Goal: Contribute content: Contribute content

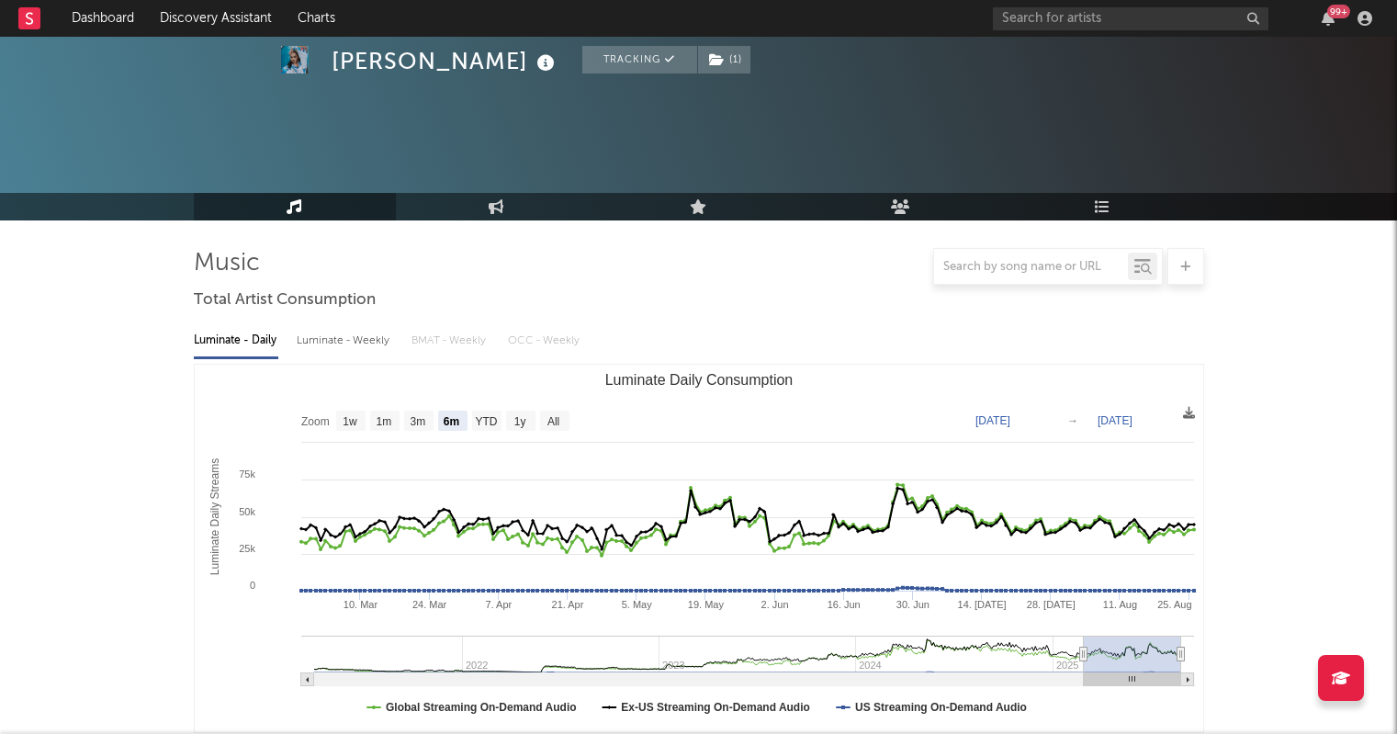
select select "6m"
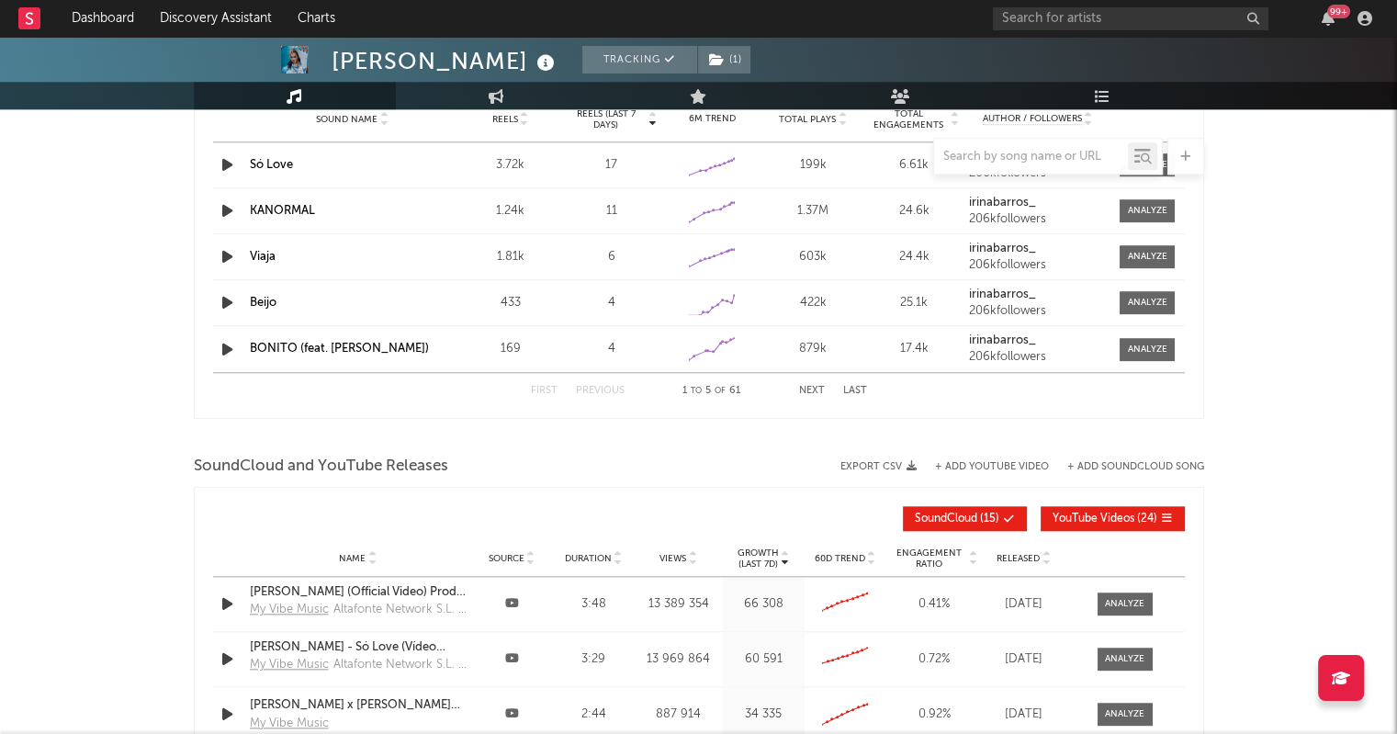
scroll to position [2076, 0]
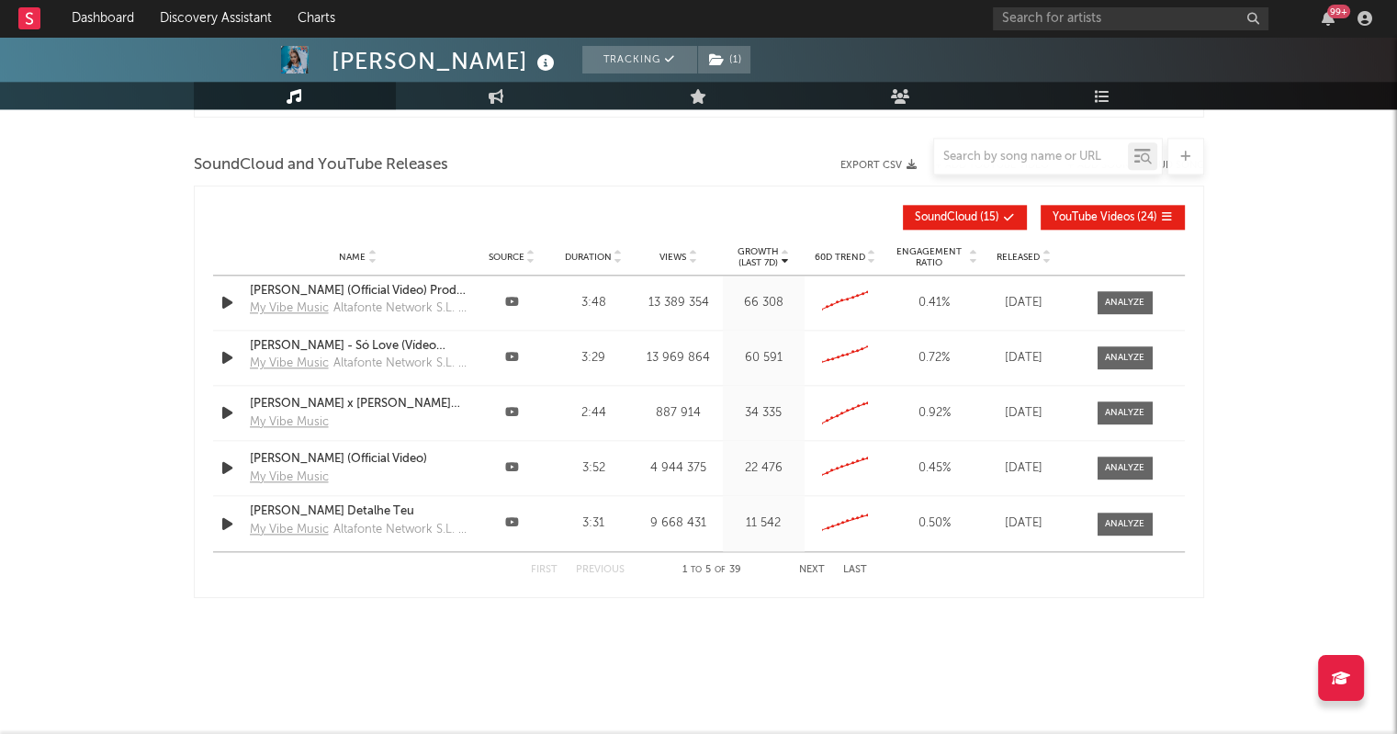
click at [682, 257] on span "Views" at bounding box center [672, 257] width 27 height 11
click at [819, 573] on div "First Previous 1 to 5 of 39 Next Last" at bounding box center [699, 570] width 336 height 36
click at [812, 567] on button "Next" at bounding box center [812, 570] width 26 height 10
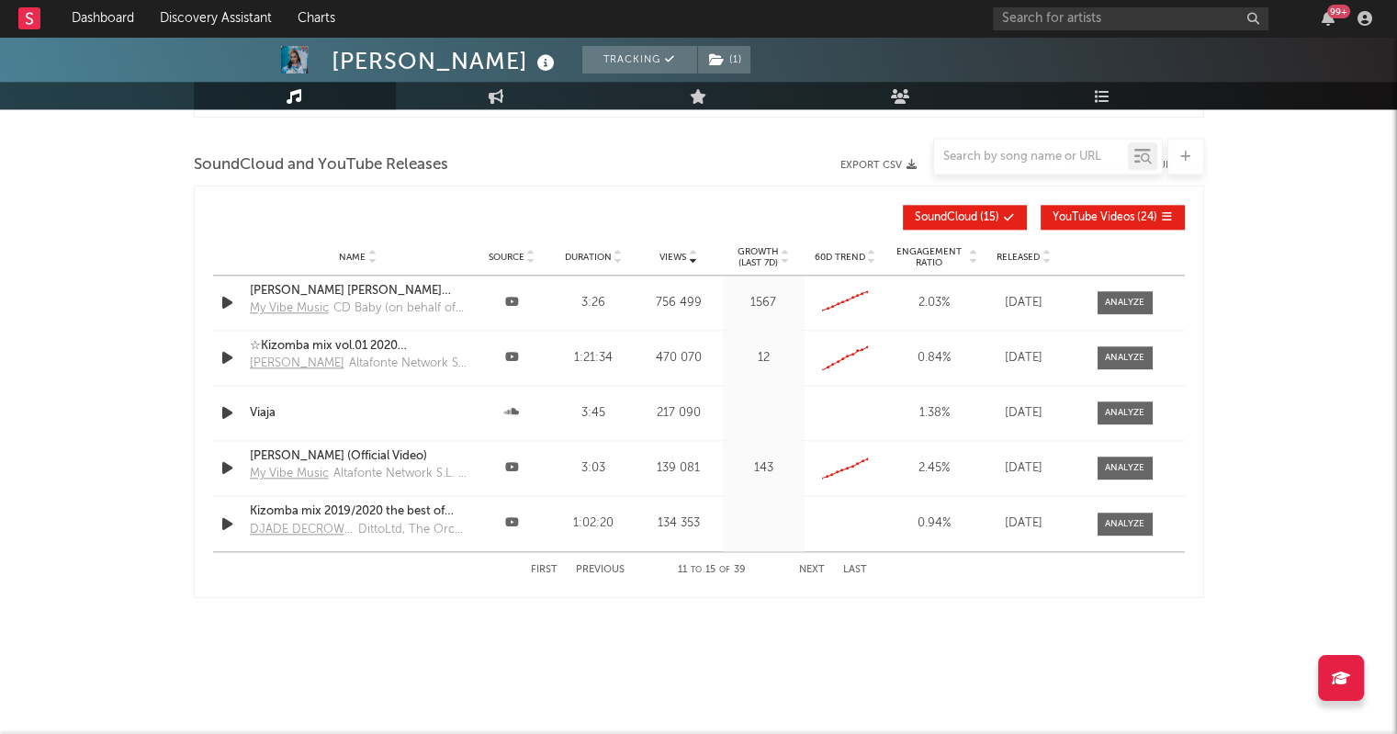
click at [812, 567] on button "Next" at bounding box center [812, 570] width 26 height 10
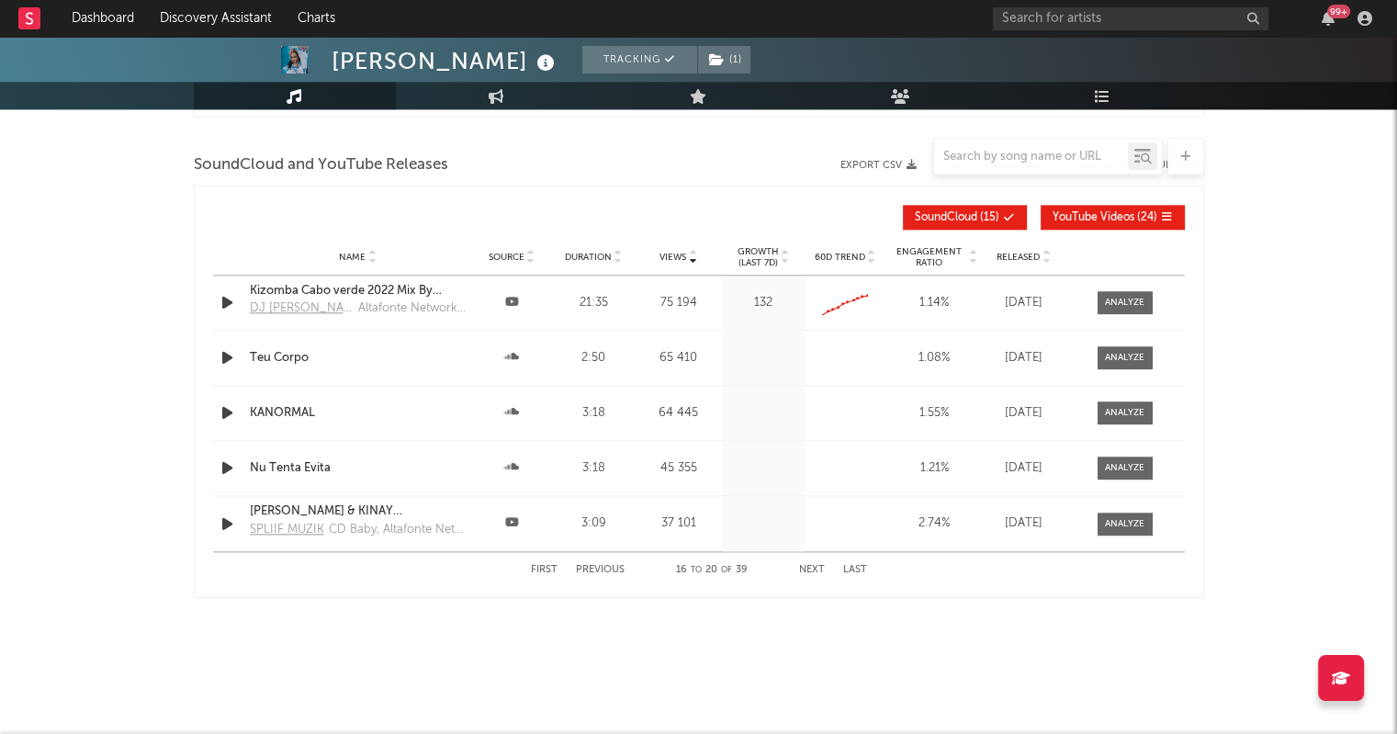
click at [812, 567] on button "Next" at bounding box center [812, 570] width 26 height 10
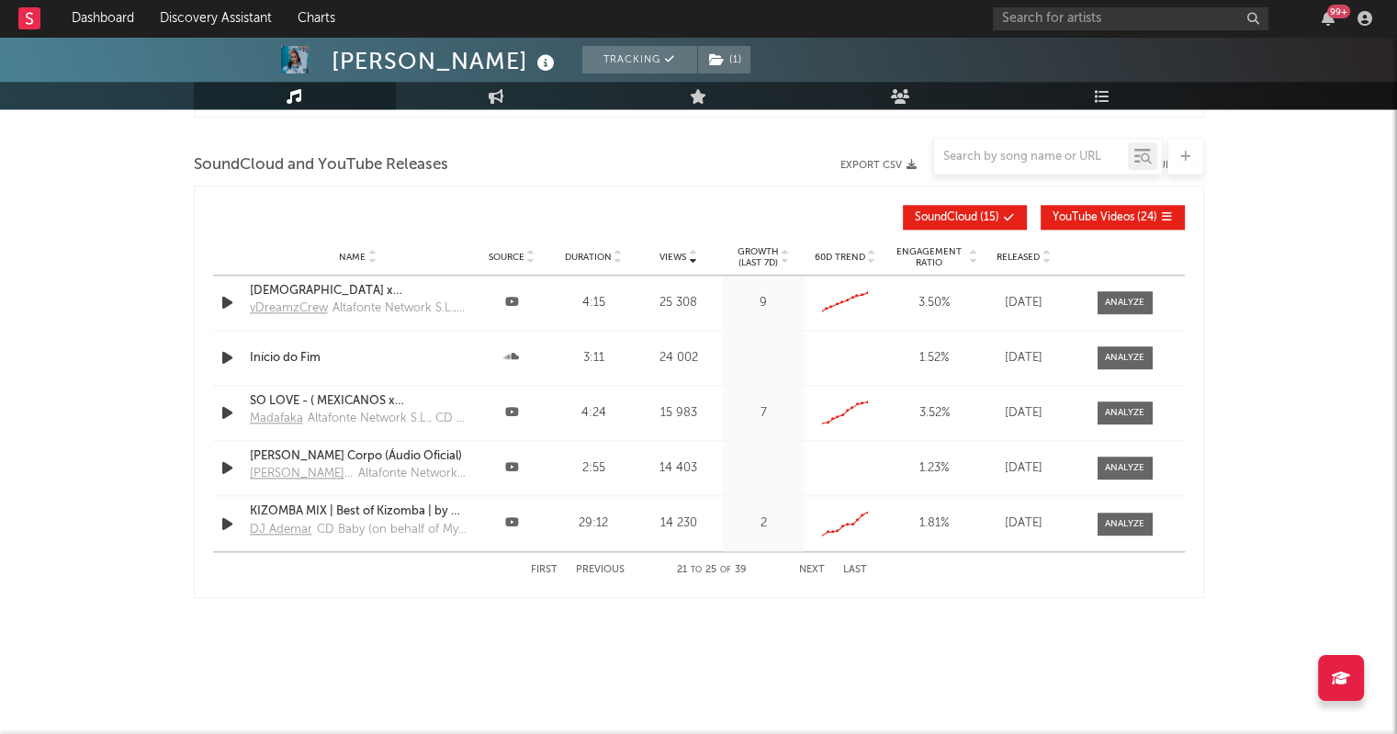
click at [614, 565] on button "Previous" at bounding box center [600, 570] width 49 height 10
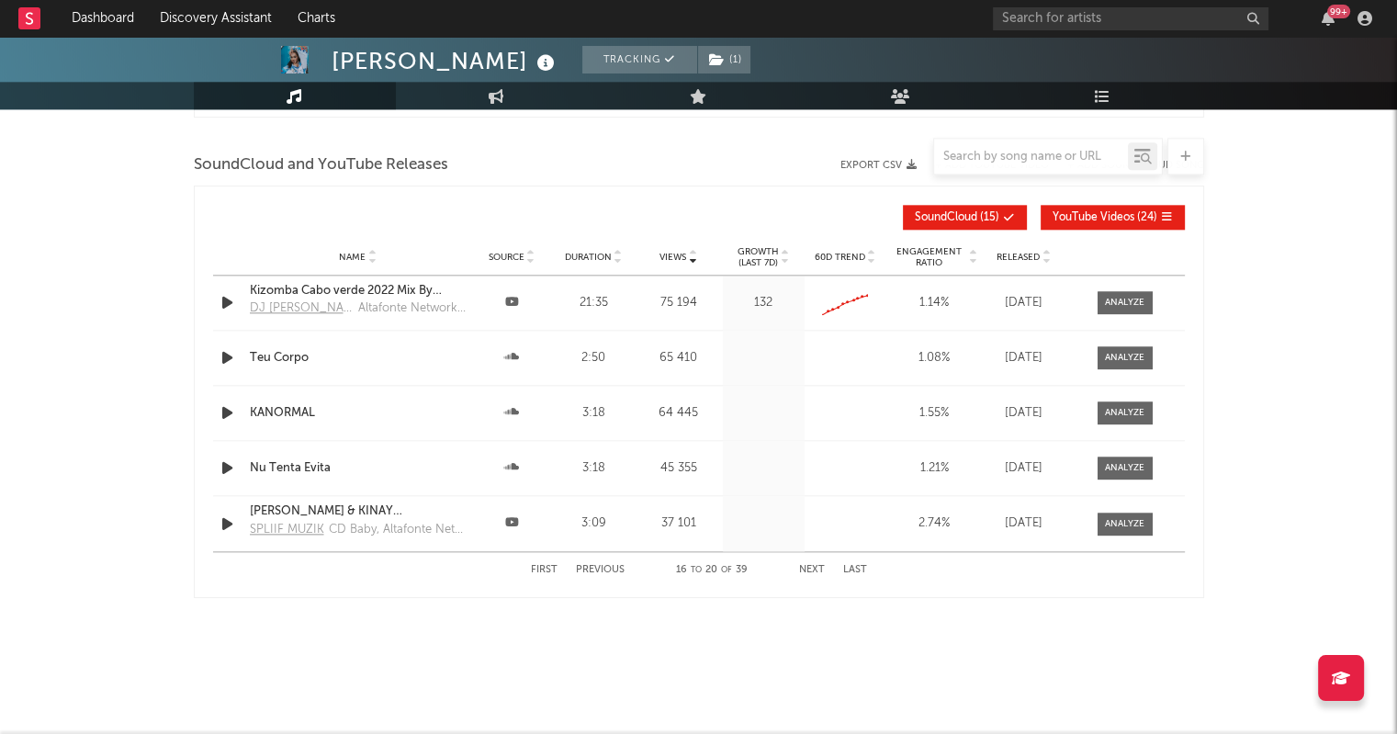
click at [614, 565] on button "Previous" at bounding box center [600, 570] width 49 height 10
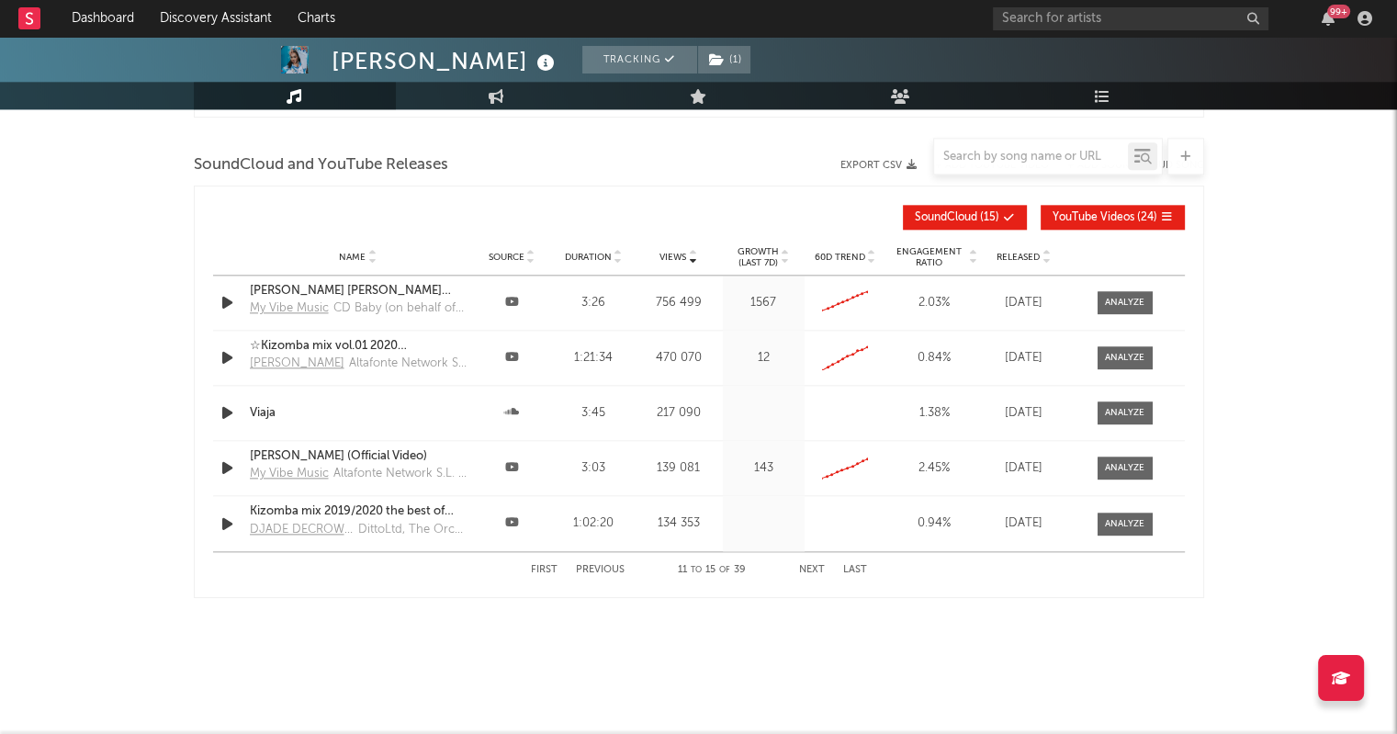
click at [614, 565] on button "Previous" at bounding box center [600, 570] width 49 height 10
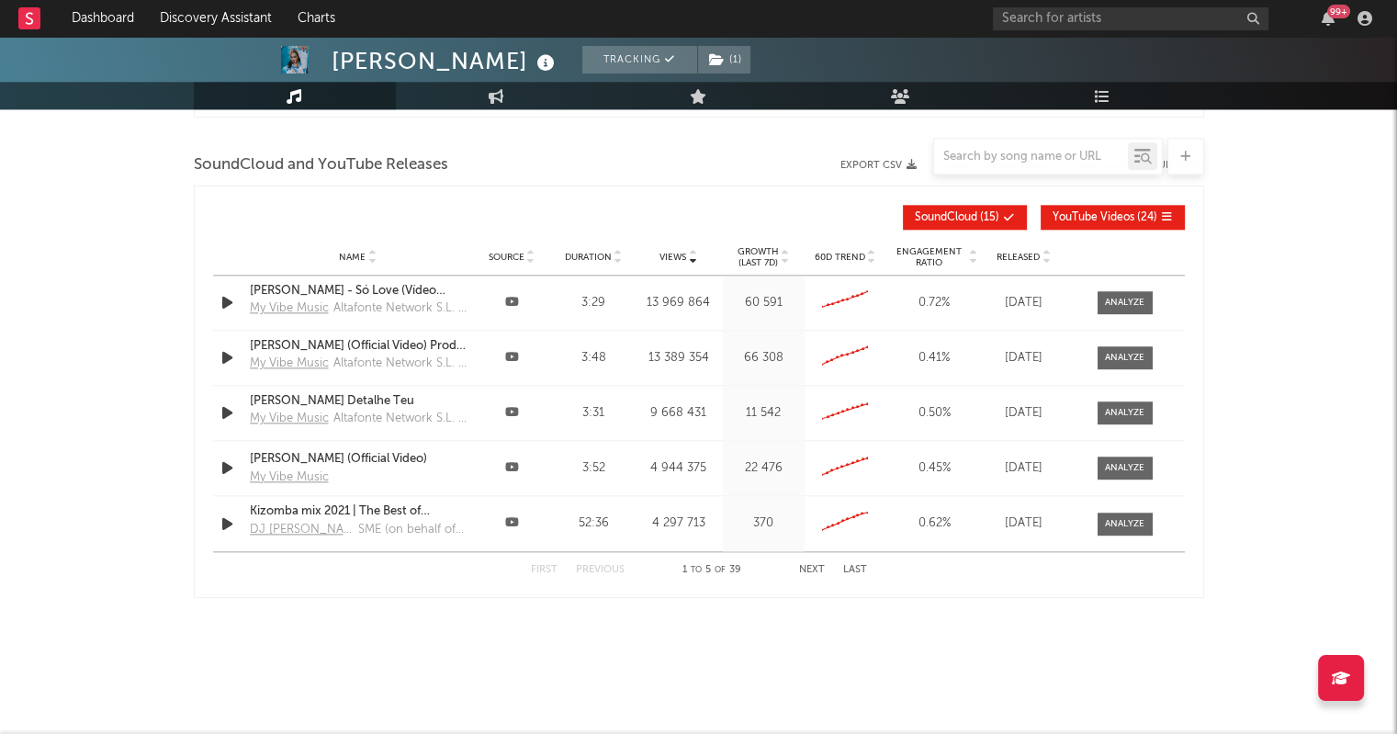
click at [814, 567] on button "Next" at bounding box center [812, 570] width 26 height 10
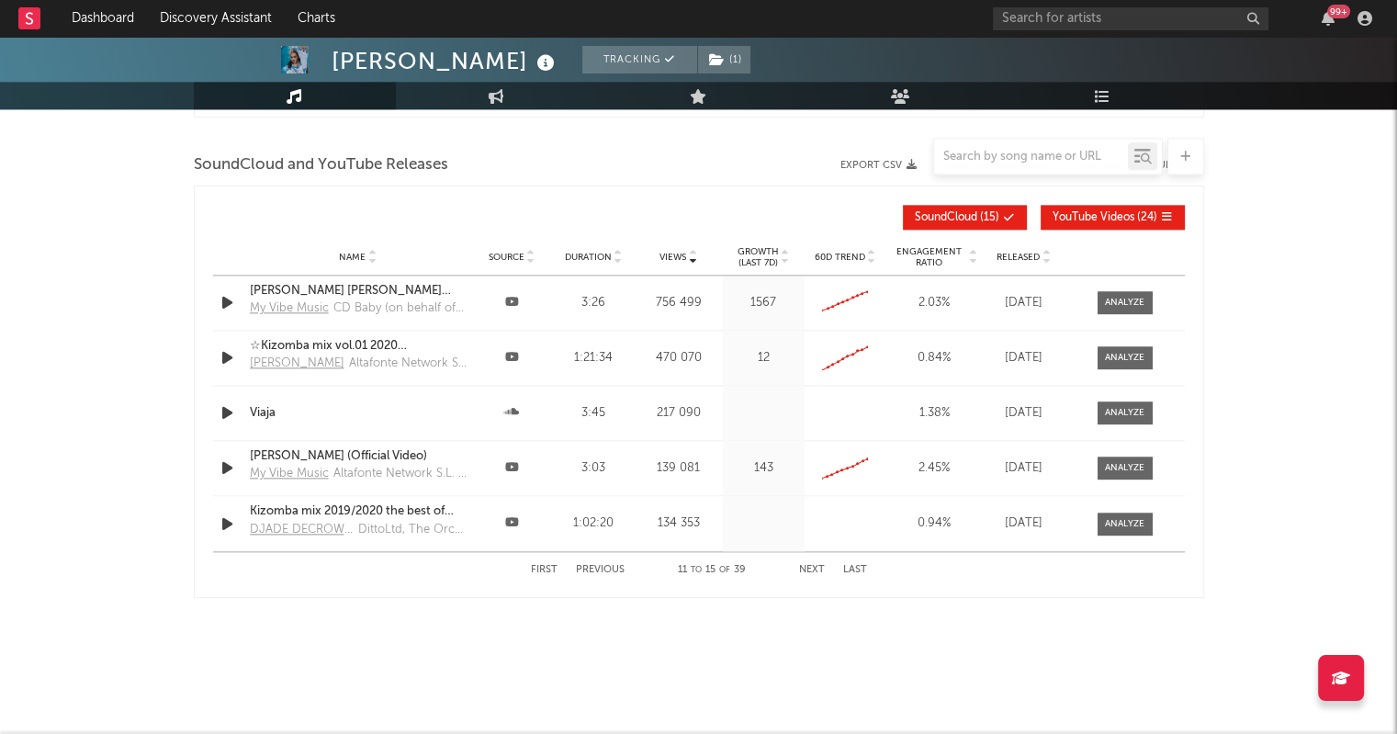
click at [814, 567] on button "Next" at bounding box center [812, 570] width 26 height 10
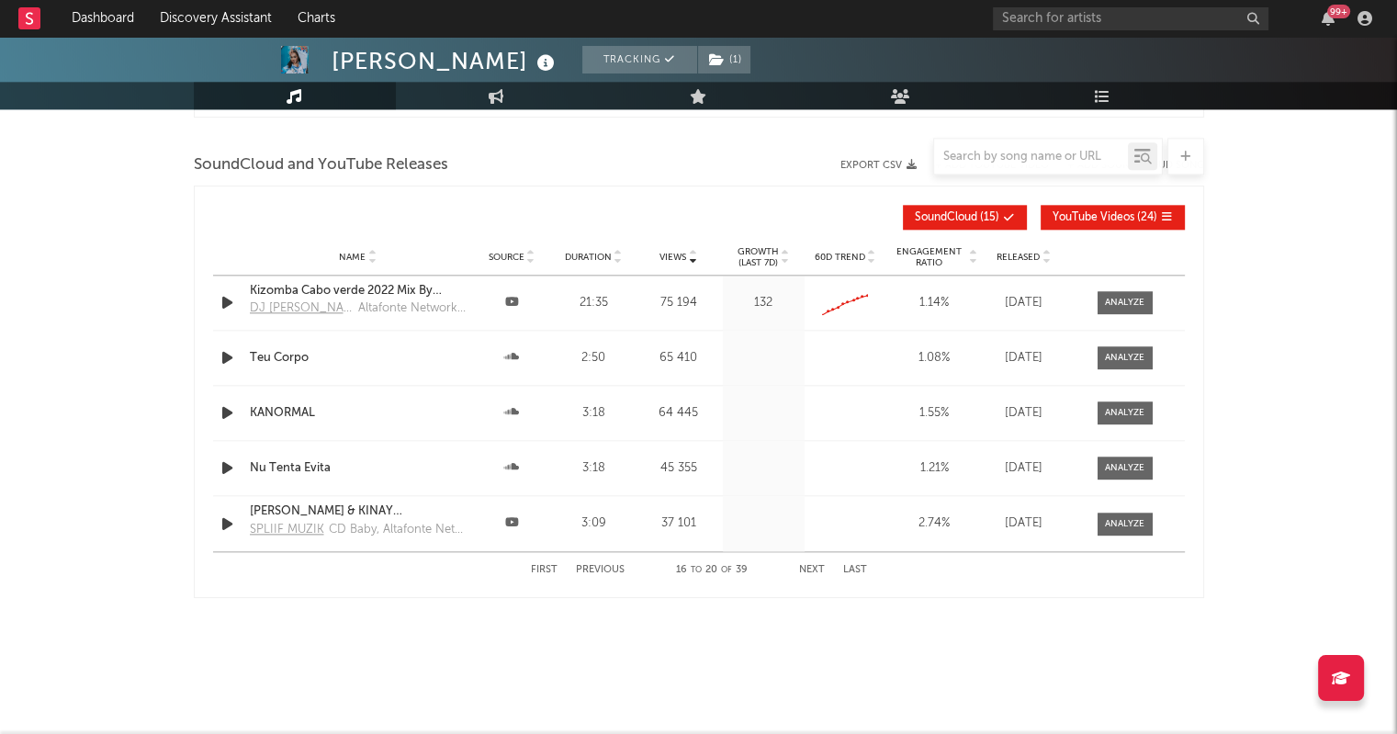
click at [814, 567] on button "Next" at bounding box center [812, 570] width 26 height 10
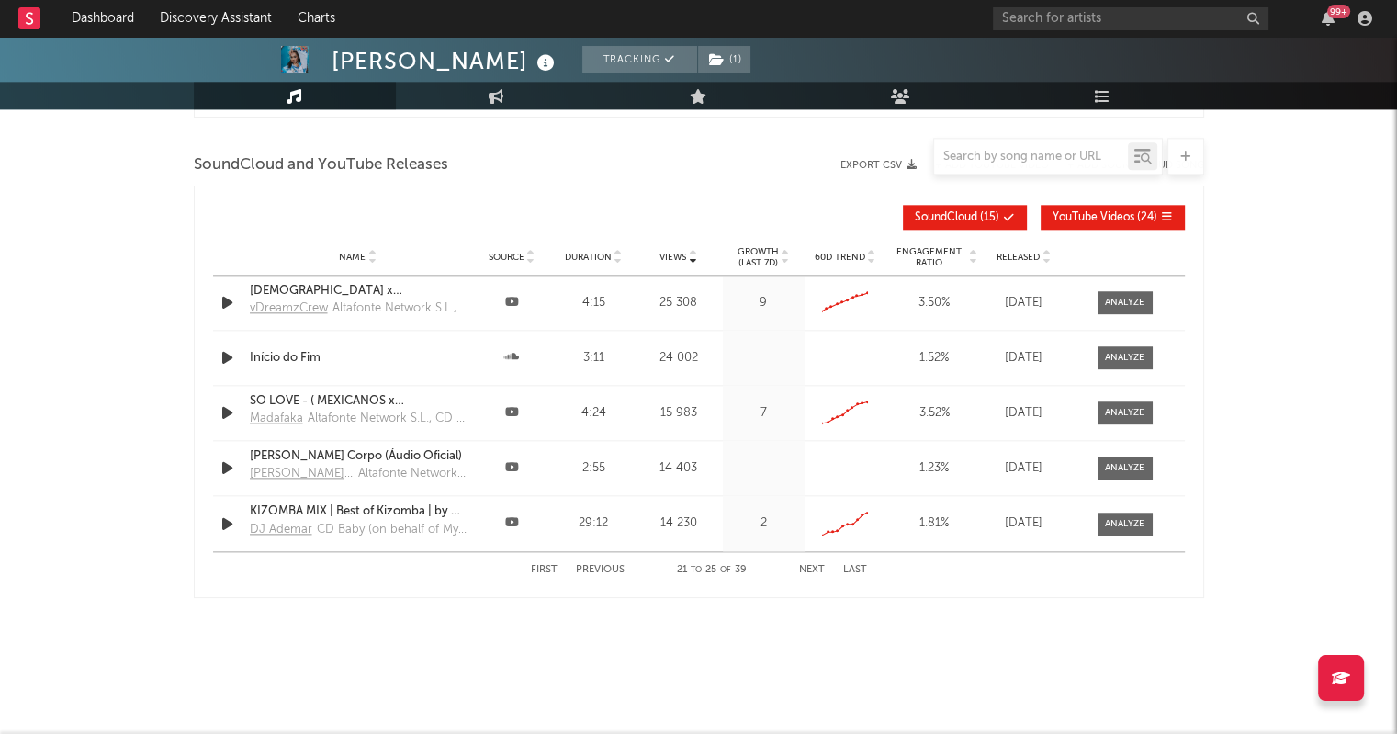
click at [814, 567] on button "Next" at bounding box center [812, 570] width 26 height 10
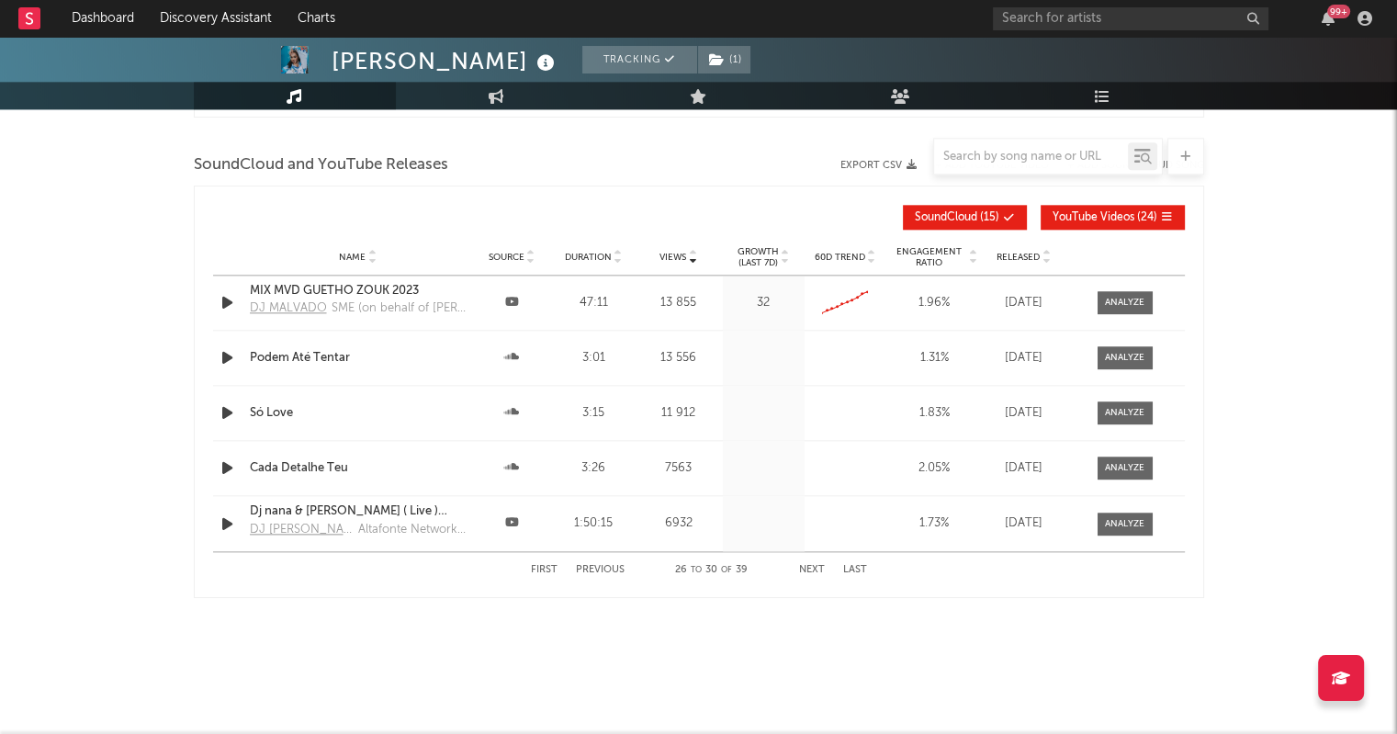
click at [814, 567] on button "Next" at bounding box center [812, 570] width 26 height 10
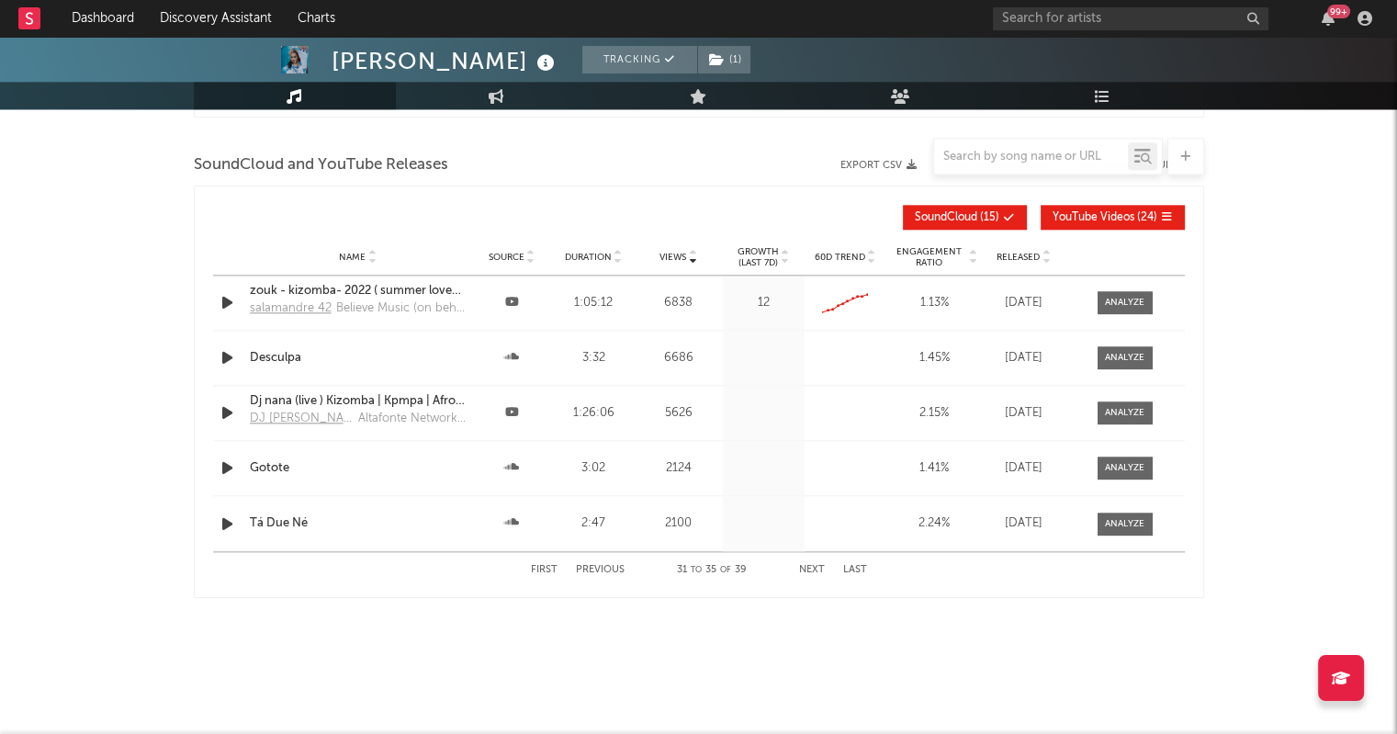
click at [813, 565] on button "Next" at bounding box center [812, 570] width 26 height 10
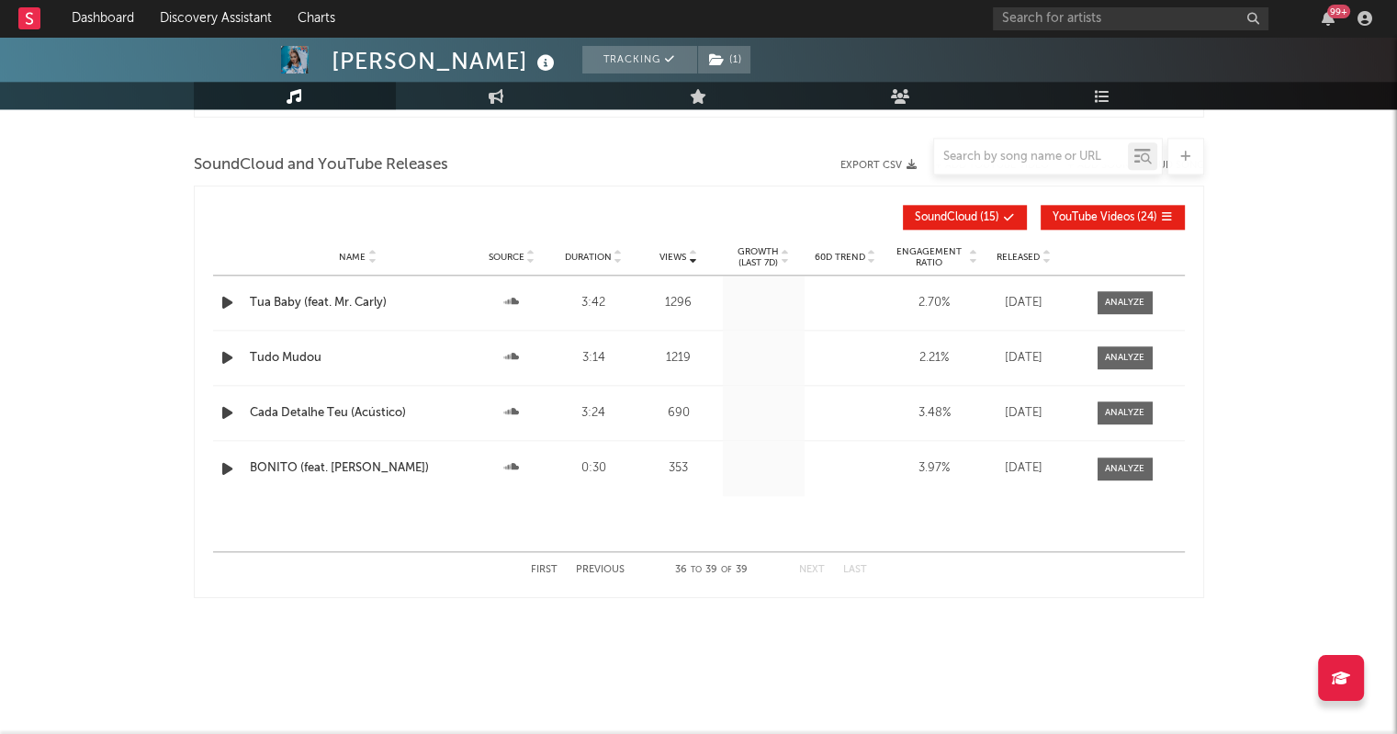
click at [814, 566] on button "Next" at bounding box center [812, 570] width 26 height 10
click at [607, 573] on div "First Previous 36 to 39 of 39 Next Last" at bounding box center [699, 570] width 336 height 36
click at [606, 560] on div "First Previous 36 to 39 of 39 Next Last" at bounding box center [699, 570] width 336 height 36
click at [604, 569] on button "Previous" at bounding box center [600, 570] width 49 height 10
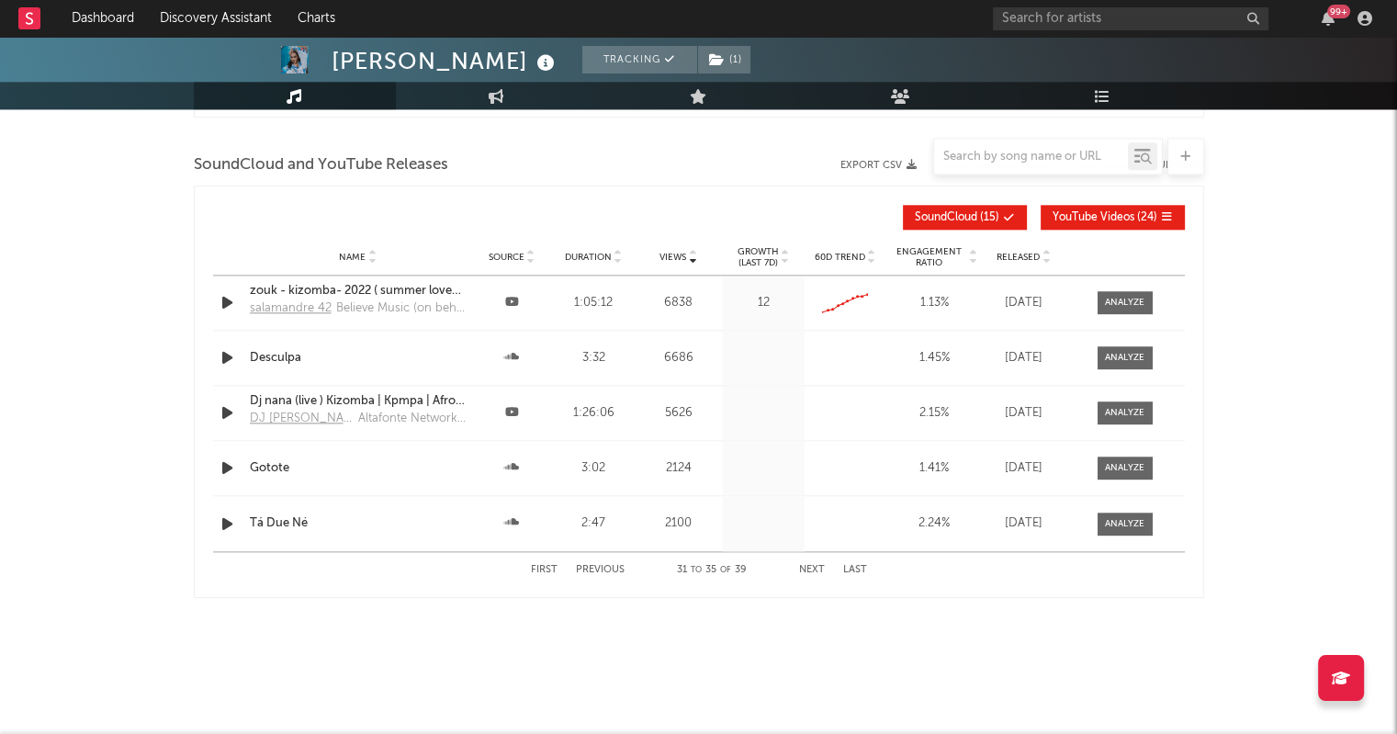
click at [604, 569] on button "Previous" at bounding box center [600, 570] width 49 height 10
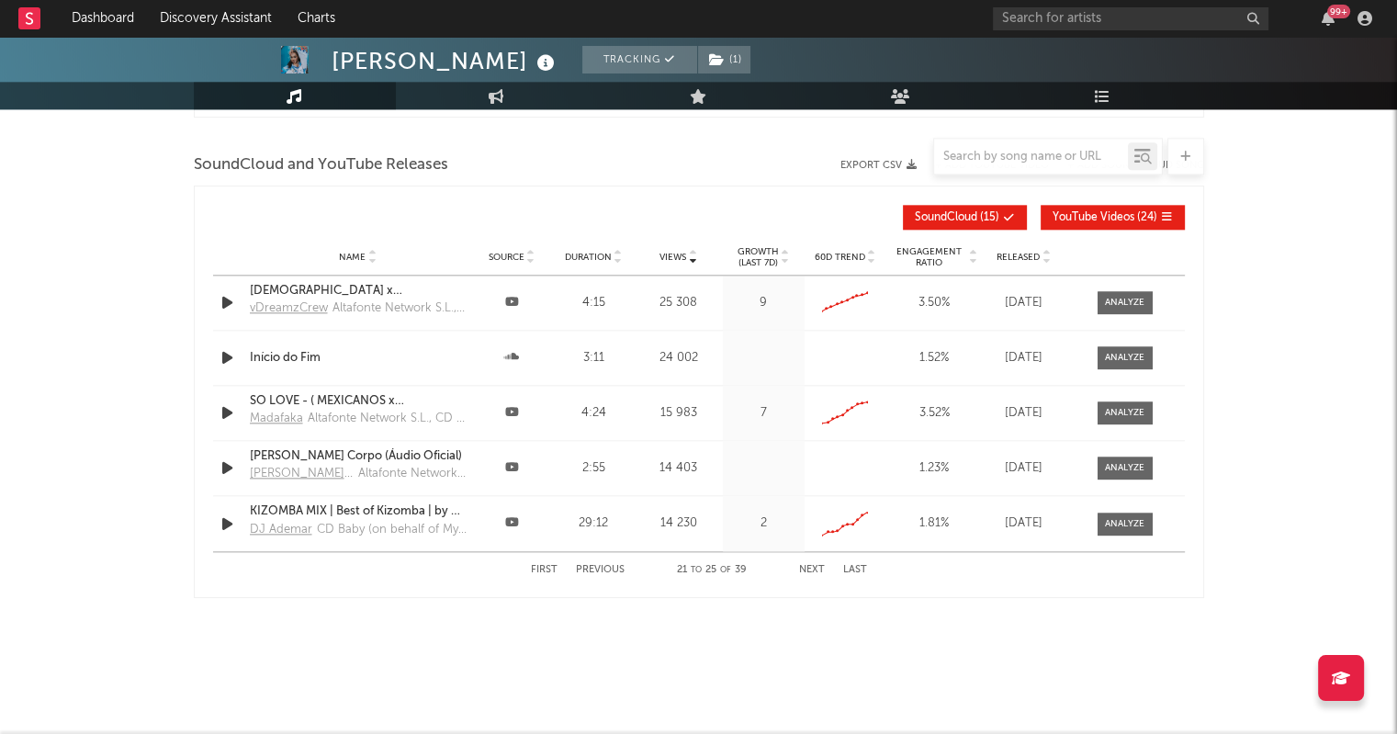
click at [604, 569] on button "Previous" at bounding box center [600, 570] width 49 height 10
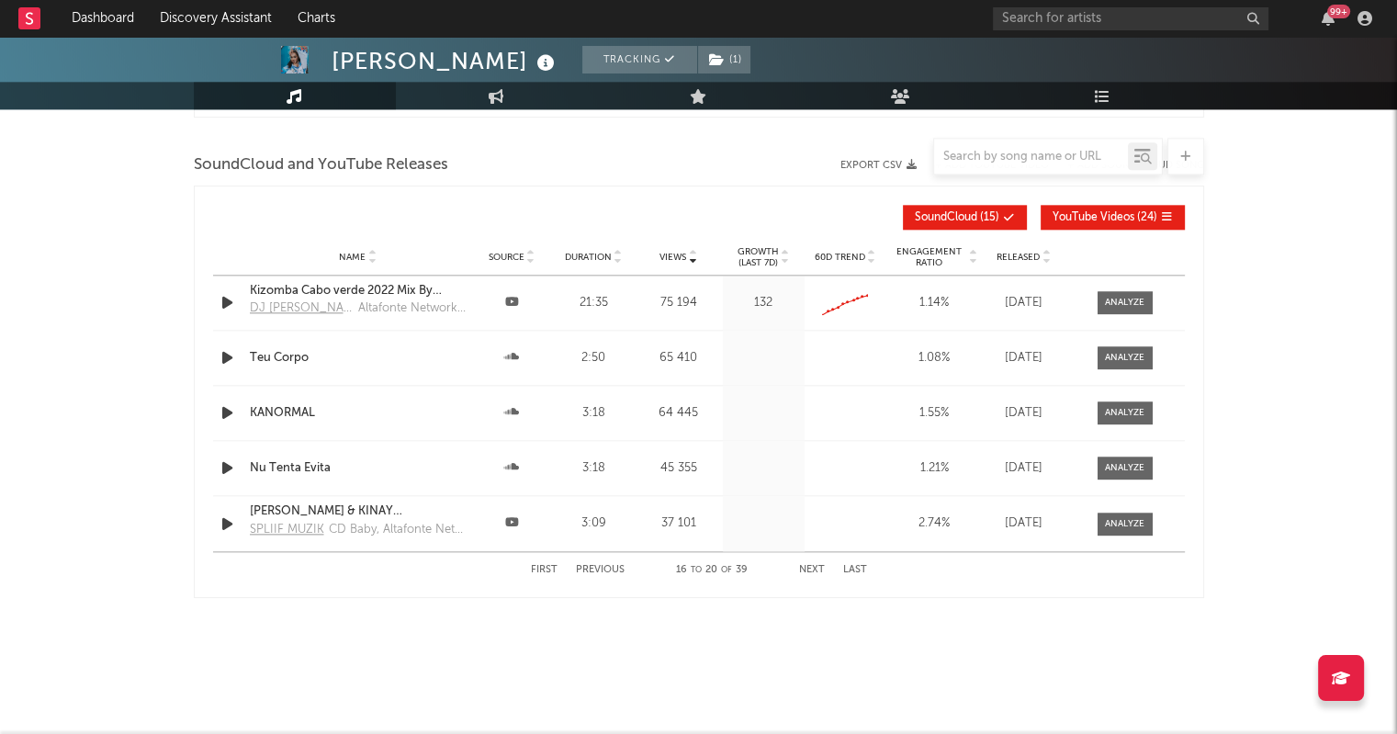
click at [604, 569] on button "Previous" at bounding box center [600, 570] width 49 height 10
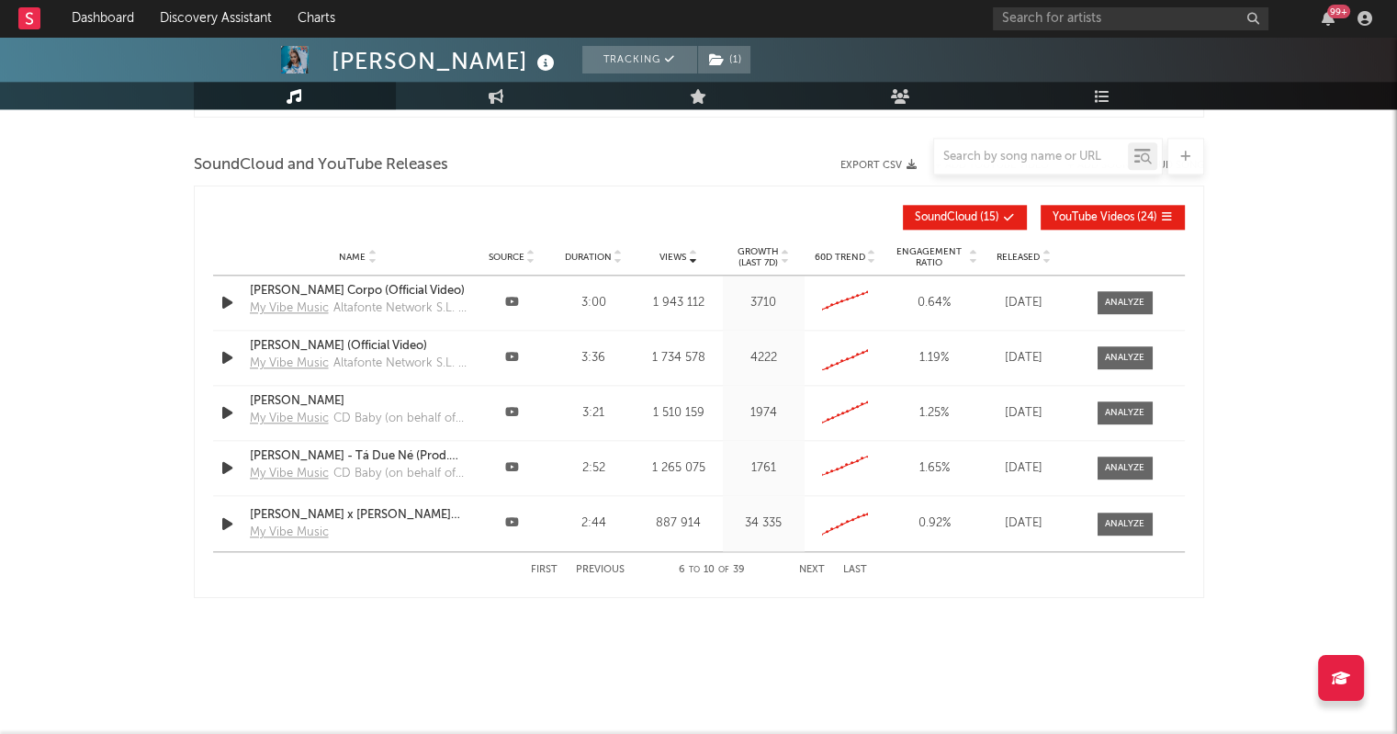
click at [604, 569] on button "Previous" at bounding box center [600, 570] width 49 height 10
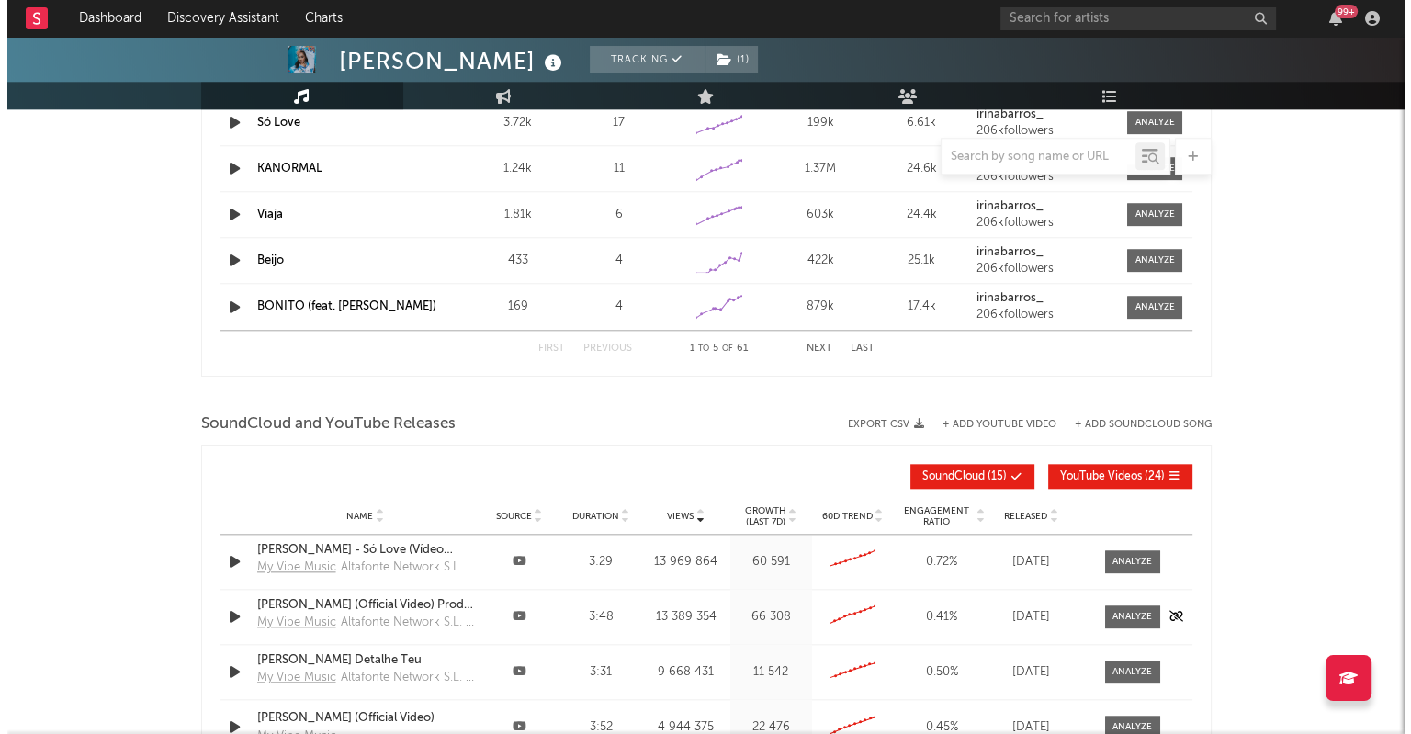
scroll to position [1815, 0]
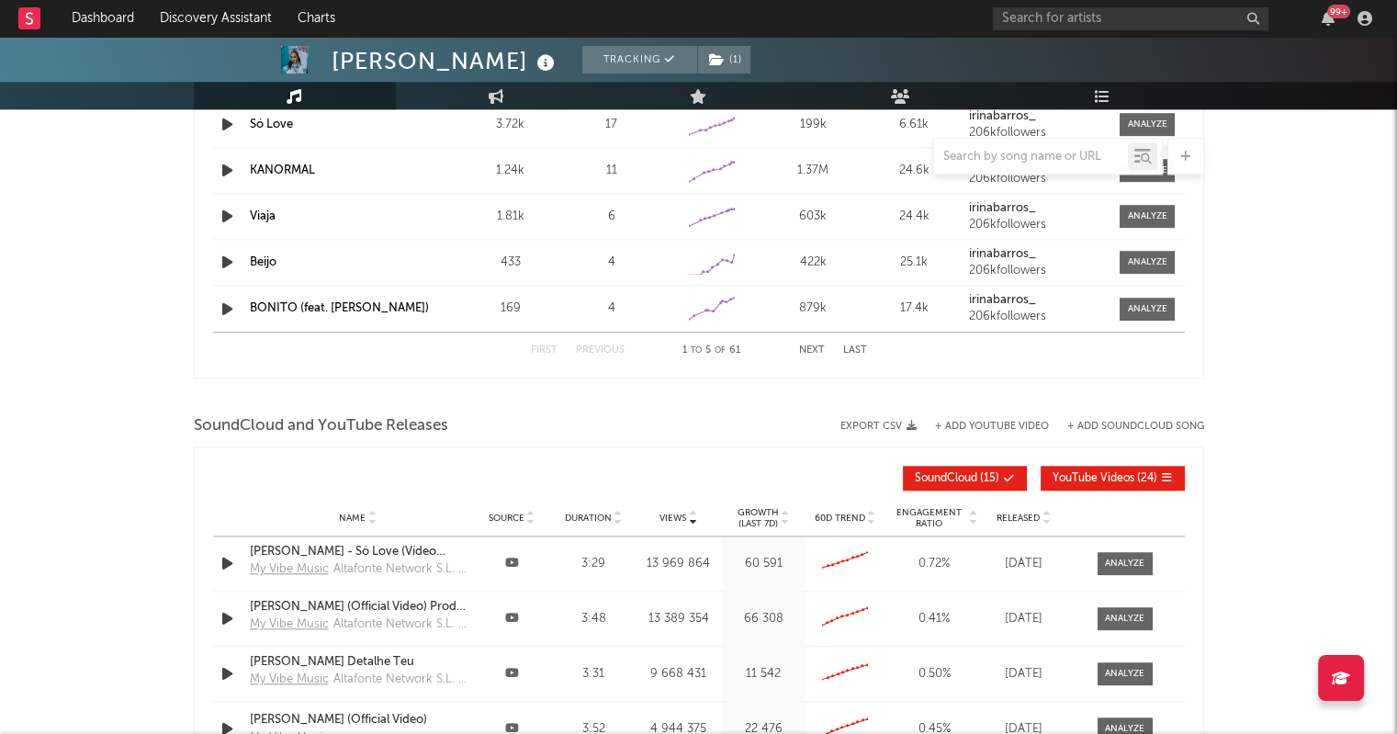
click at [1021, 425] on button "+ Add YouTube Video" at bounding box center [992, 427] width 114 height 10
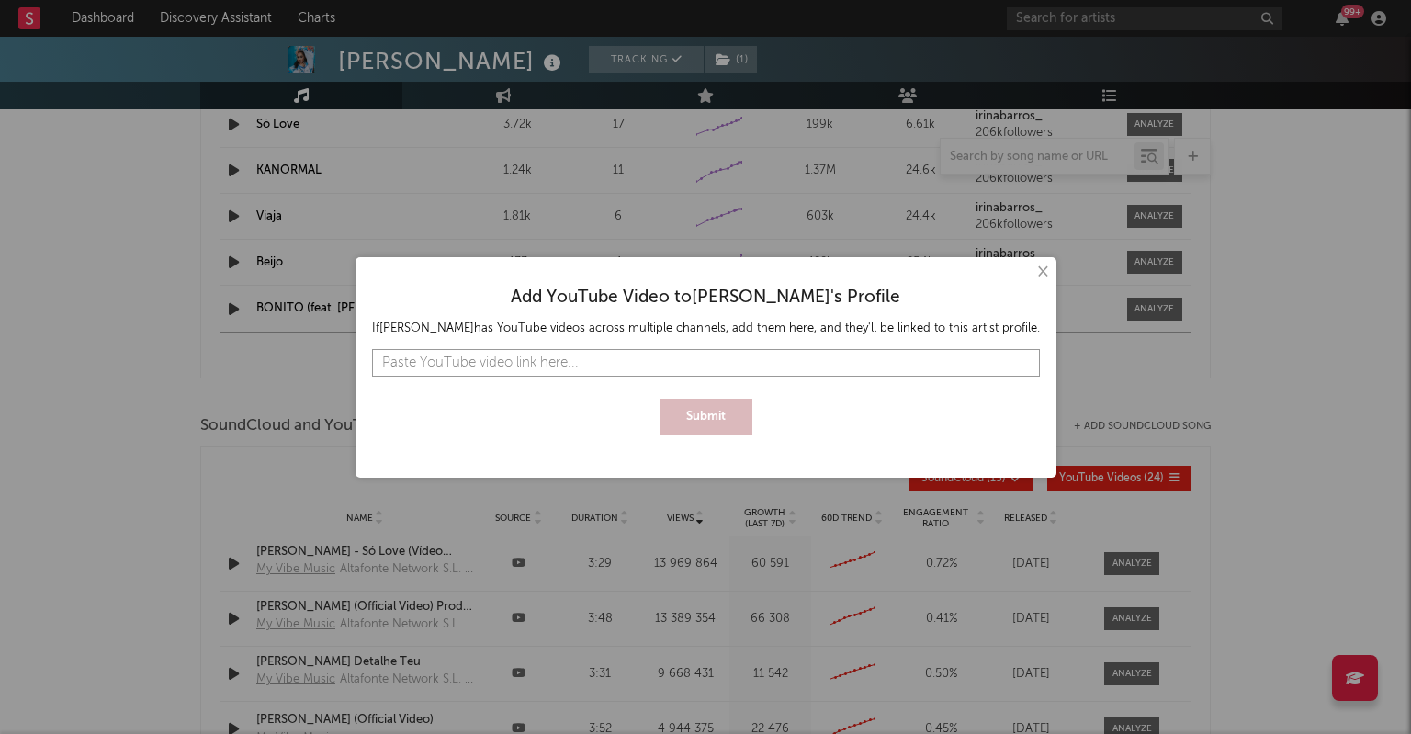
click at [452, 366] on input "text" at bounding box center [706, 363] width 668 height 28
paste input "[URL][DOMAIN_NAME]"
type input "[URL][DOMAIN_NAME]"
click at [702, 424] on button "Submit" at bounding box center [705, 417] width 93 height 37
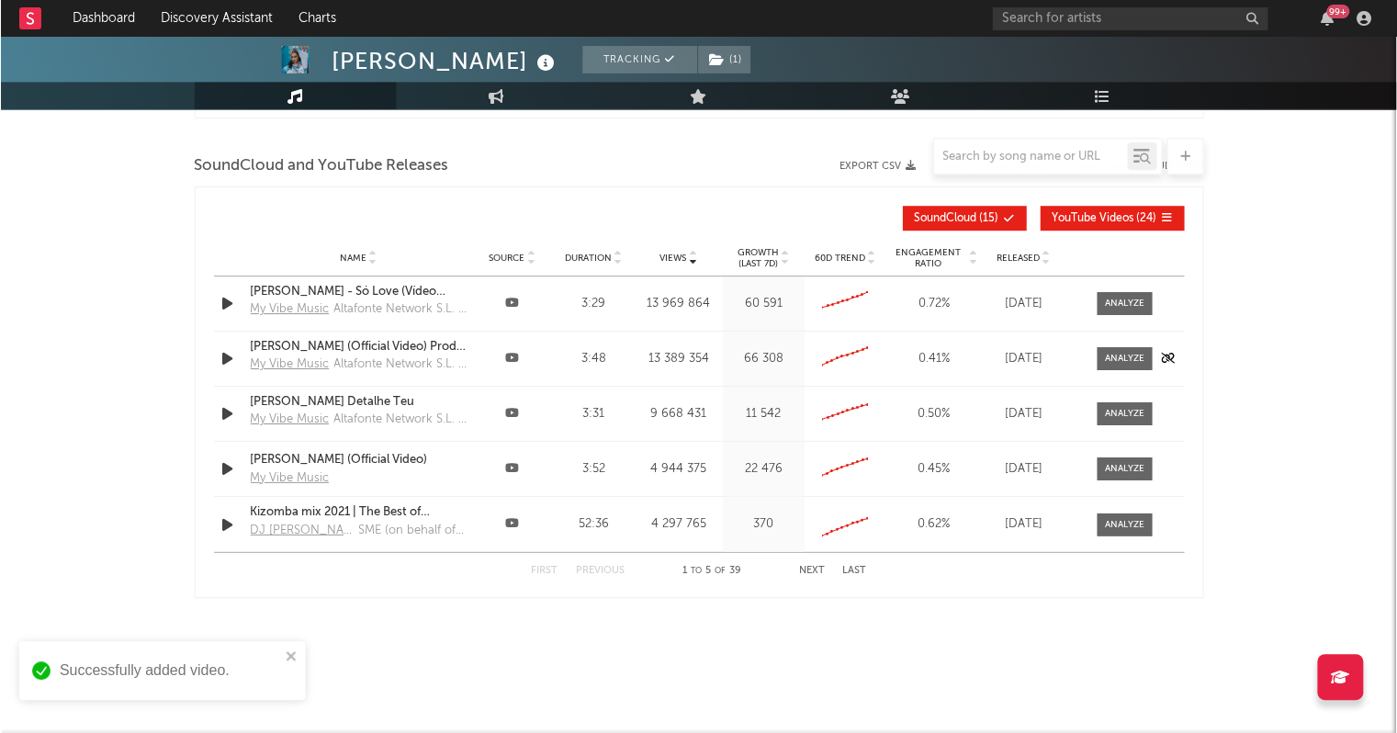
scroll to position [2072, 0]
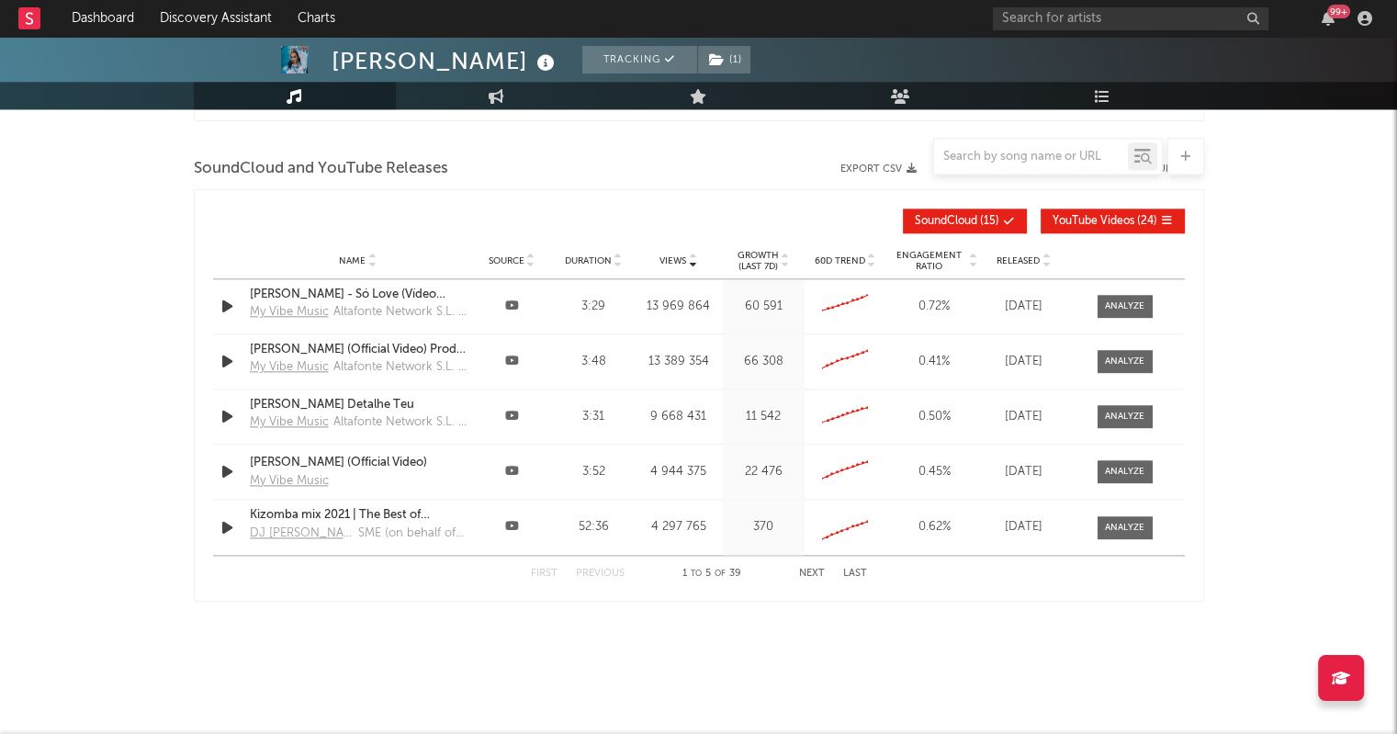
click at [806, 571] on button "Next" at bounding box center [812, 574] width 26 height 10
drag, startPoint x: 807, startPoint y: 566, endPoint x: 792, endPoint y: 596, distance: 34.1
click at [806, 571] on button "Next" at bounding box center [812, 574] width 26 height 10
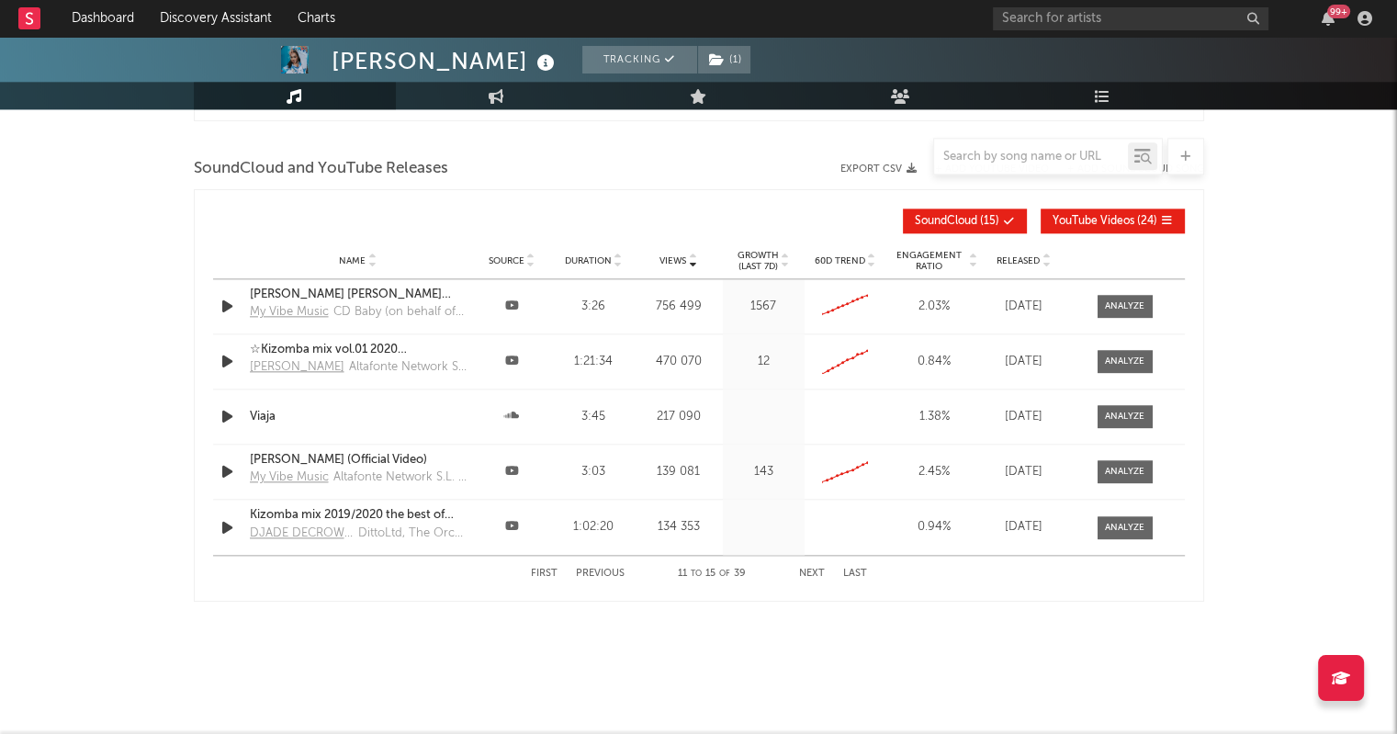
click at [792, 596] on div "Views Name Source Duration Views Growth (Last 7d) 60D Trend Engagement Ratio Re…" at bounding box center [699, 395] width 1010 height 412
click at [978, 210] on button "SoundCloud ( 15 )" at bounding box center [965, 221] width 124 height 25
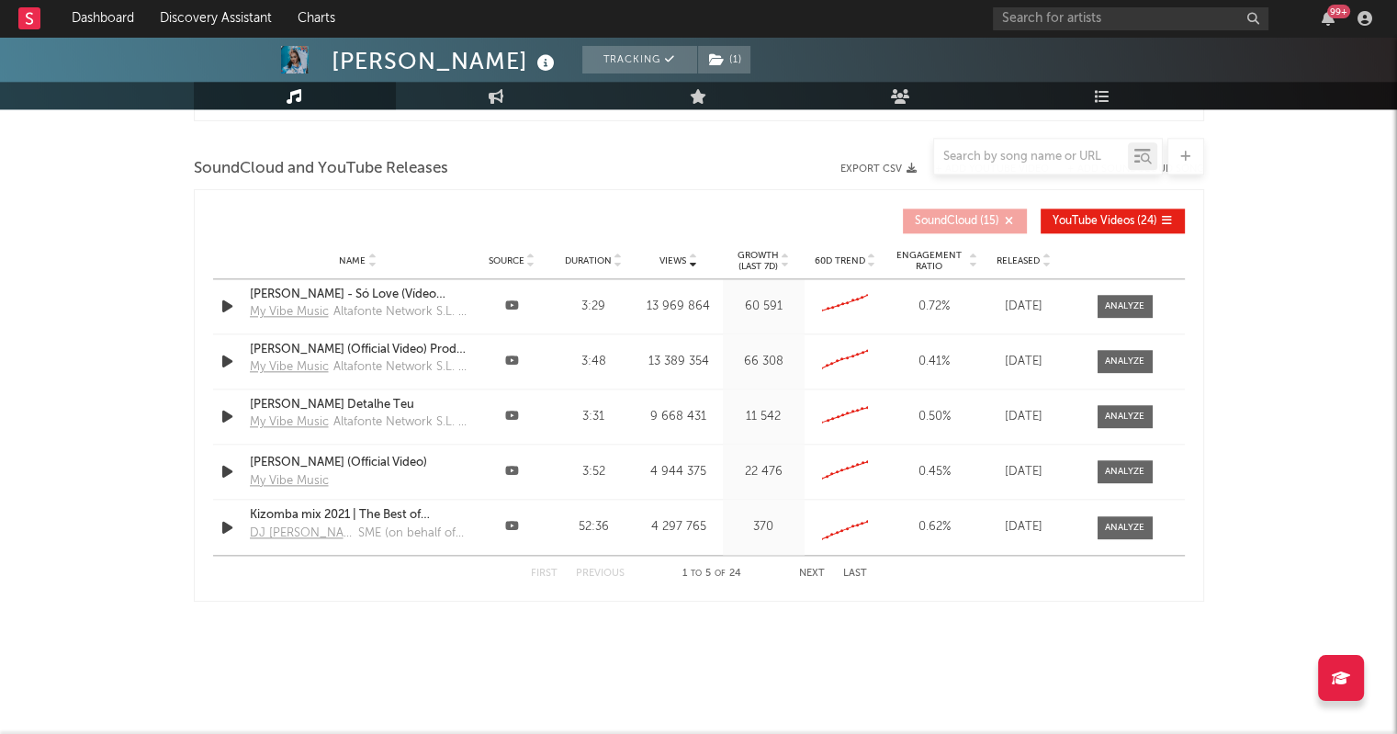
click at [807, 569] on button "Next" at bounding box center [812, 574] width 26 height 10
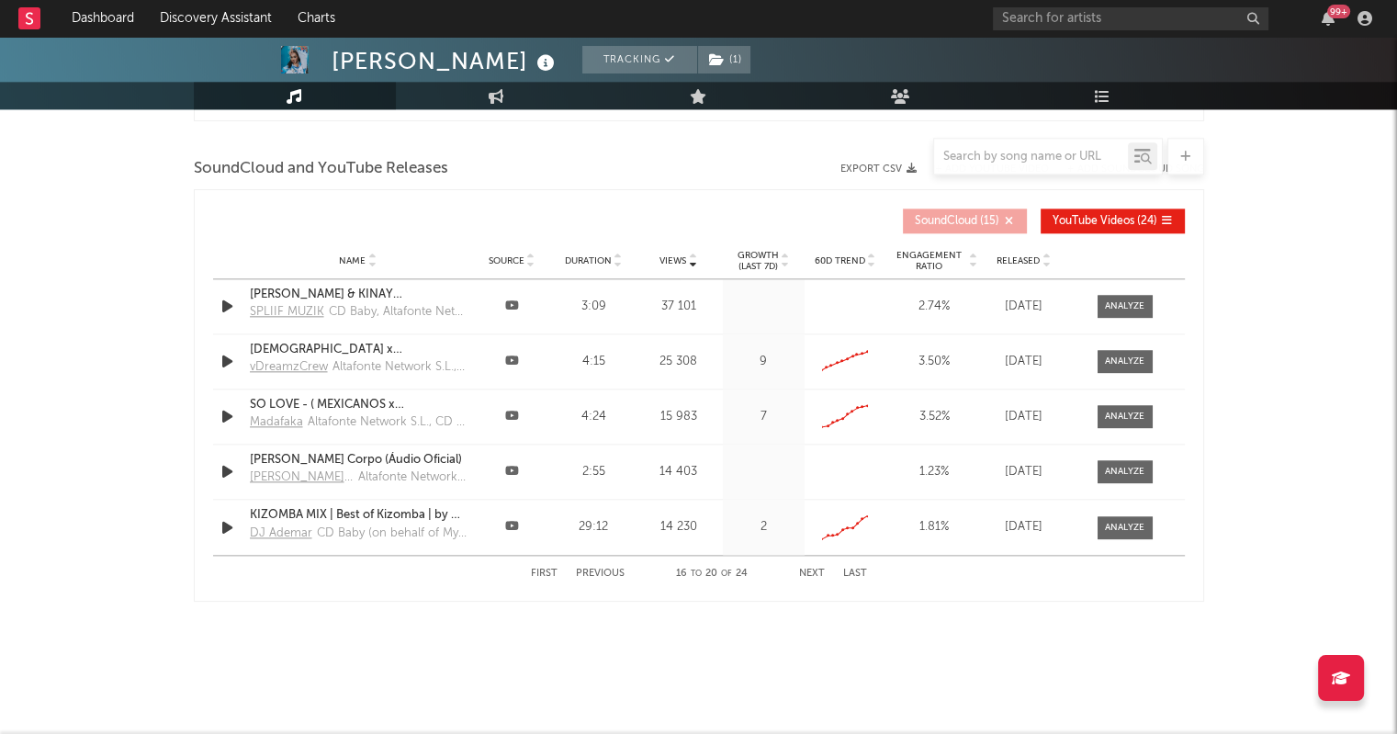
click at [807, 569] on button "Next" at bounding box center [812, 574] width 26 height 10
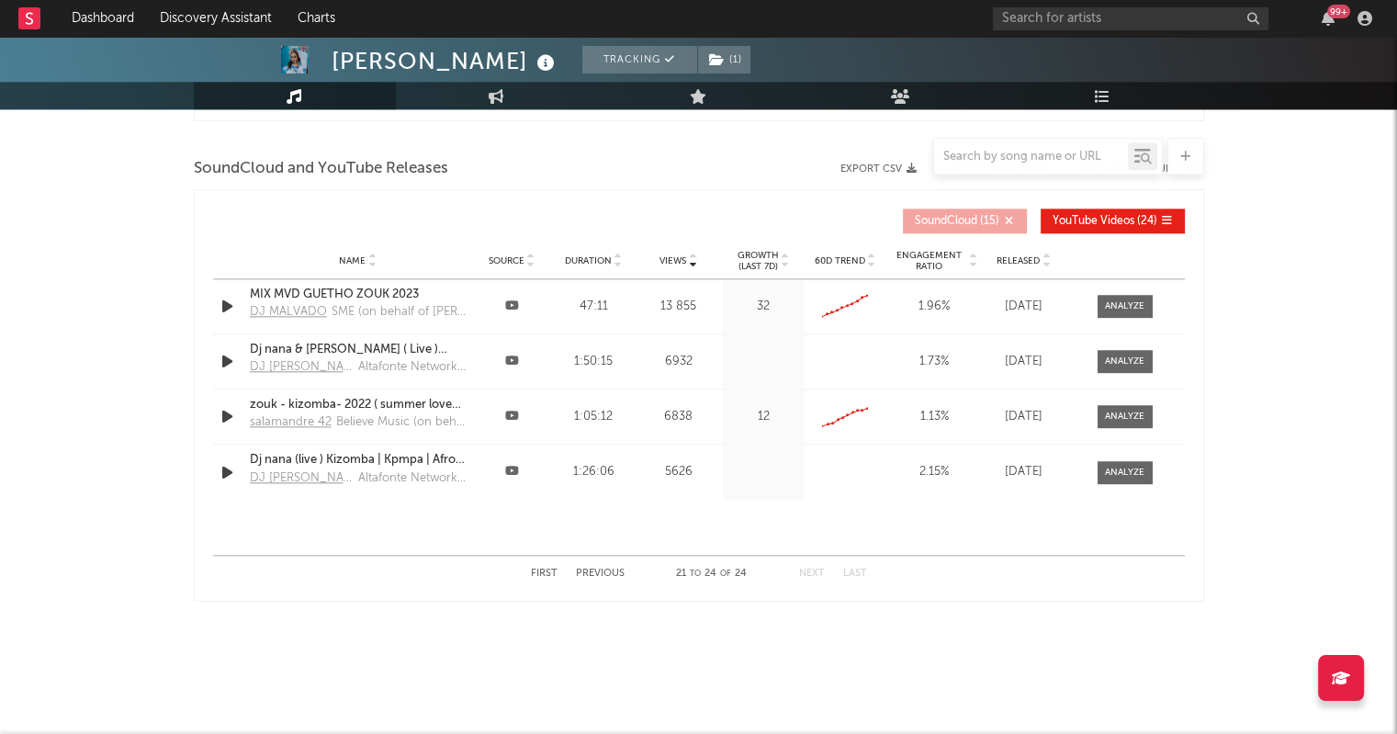
click at [807, 569] on button "Next" at bounding box center [812, 574] width 26 height 10
click at [601, 569] on button "Previous" at bounding box center [600, 574] width 49 height 10
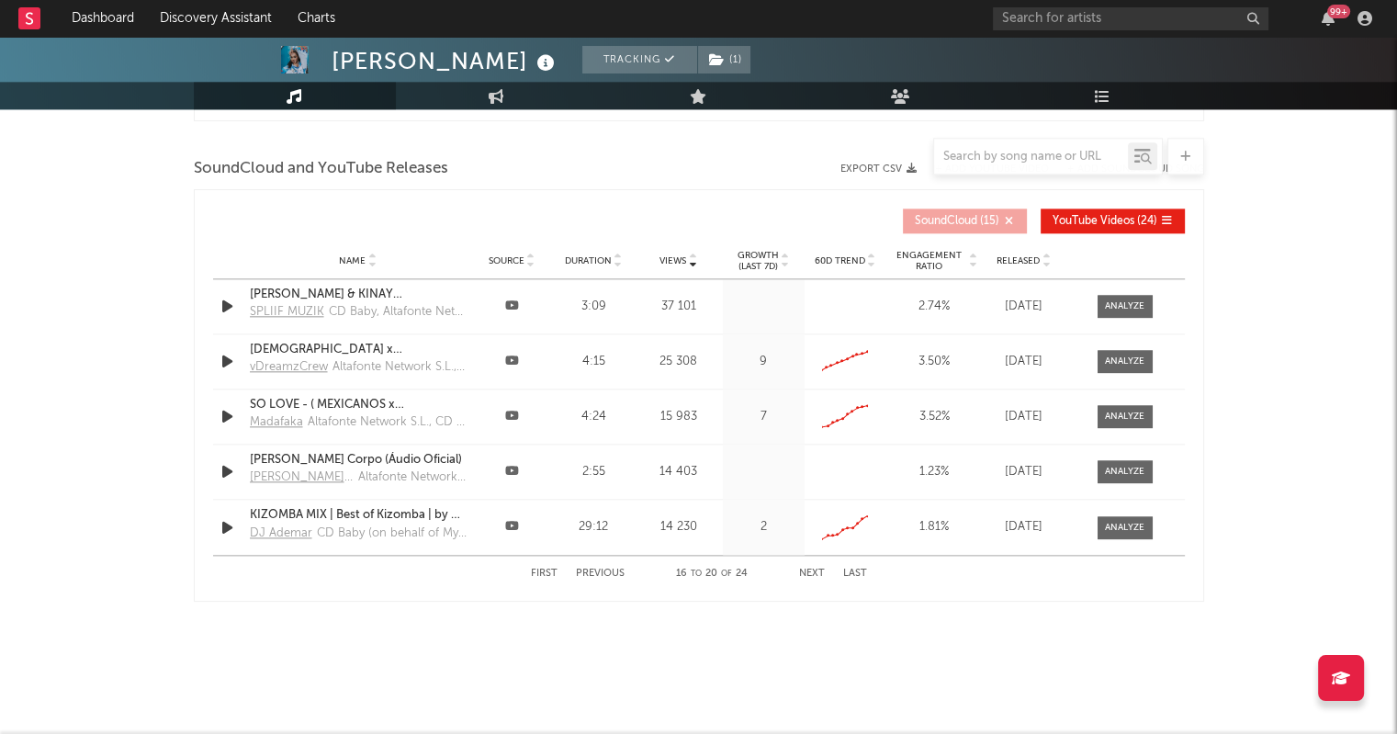
click at [601, 569] on button "Previous" at bounding box center [600, 574] width 49 height 10
click at [604, 569] on button "Previous" at bounding box center [600, 574] width 49 height 10
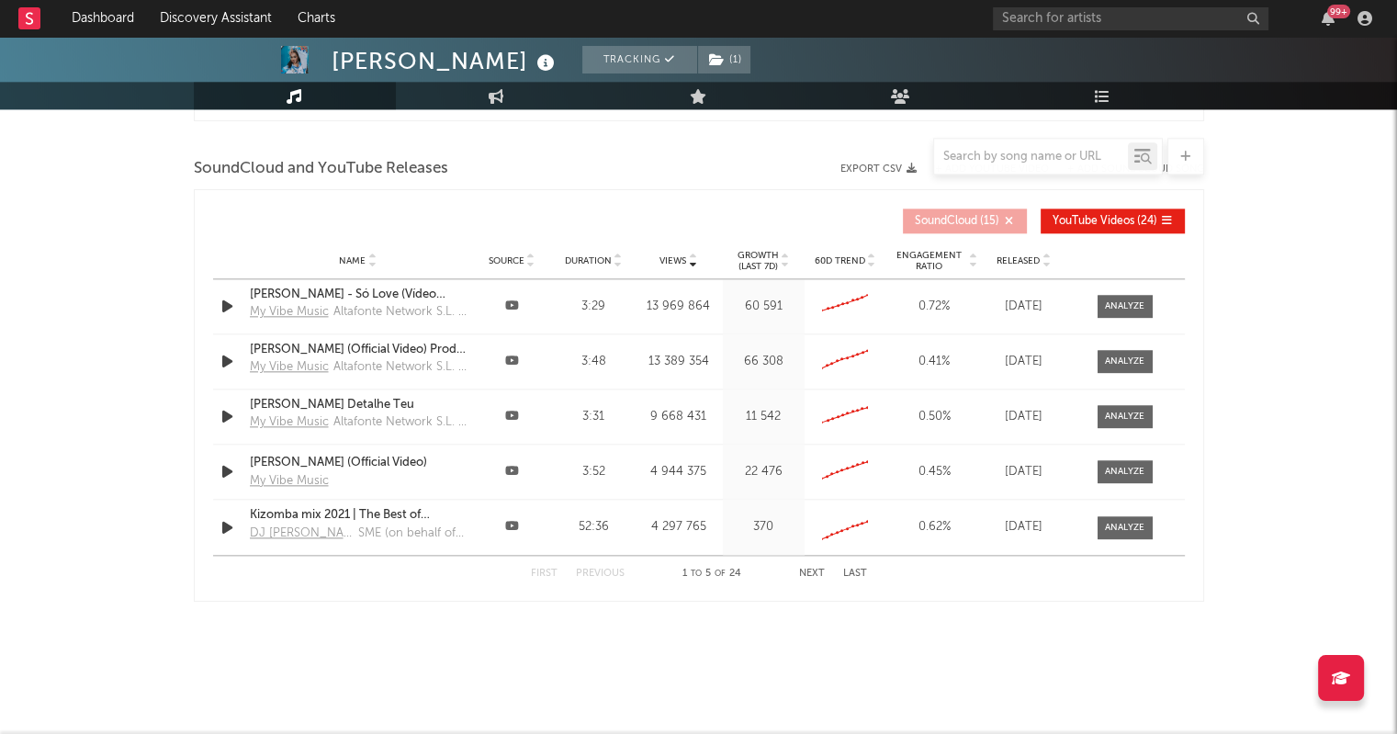
click at [761, 254] on p "Growth" at bounding box center [758, 255] width 41 height 11
